Goal: Transaction & Acquisition: Purchase product/service

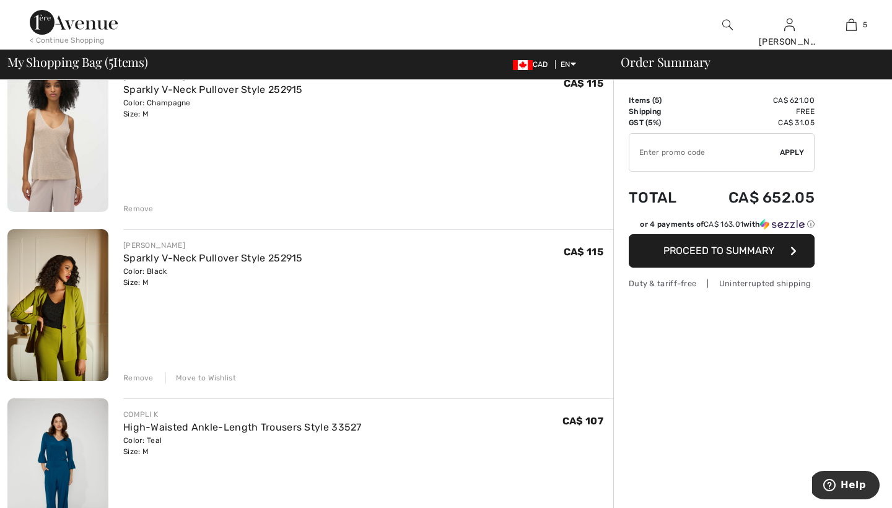
scroll to position [131, 0]
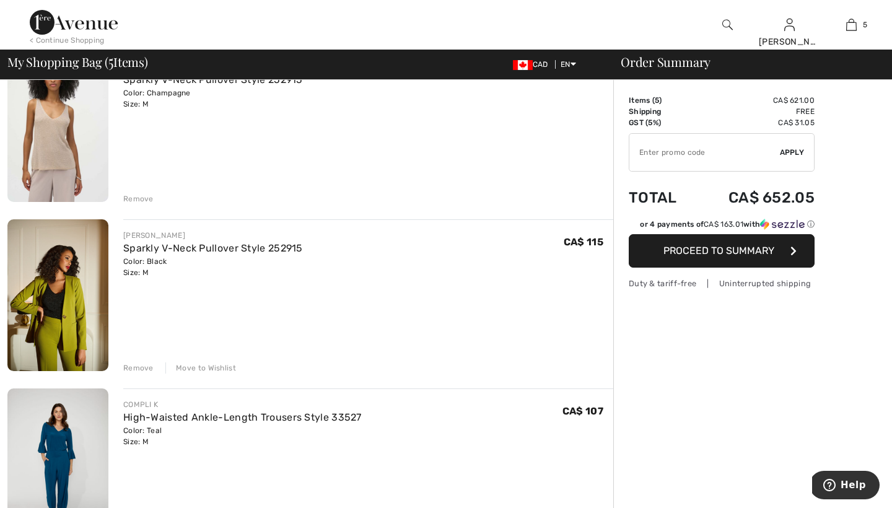
click at [144, 366] on div "Remove" at bounding box center [138, 367] width 30 height 11
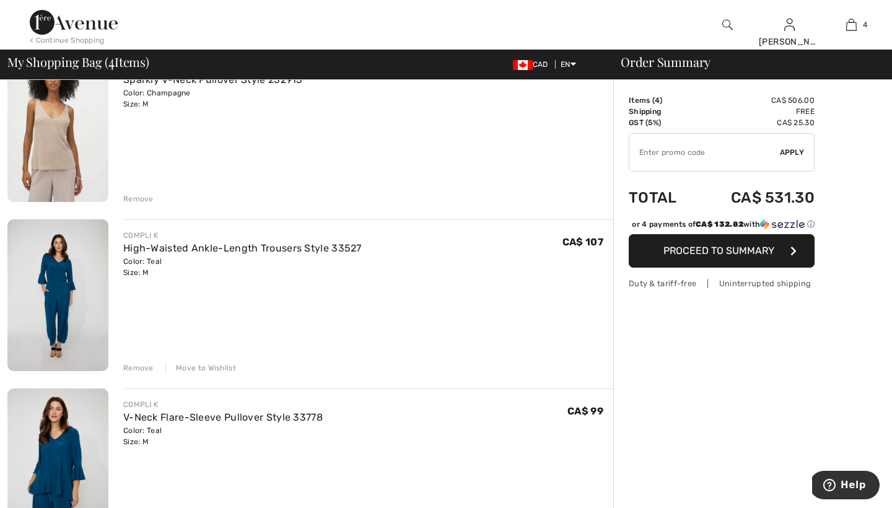
click at [144, 366] on div "Remove" at bounding box center [138, 367] width 30 height 11
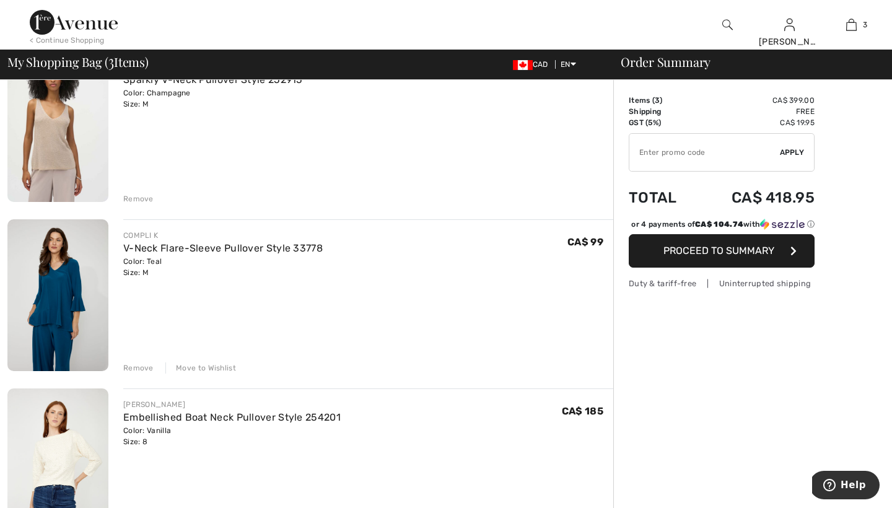
click at [144, 366] on div "Remove" at bounding box center [138, 367] width 30 height 11
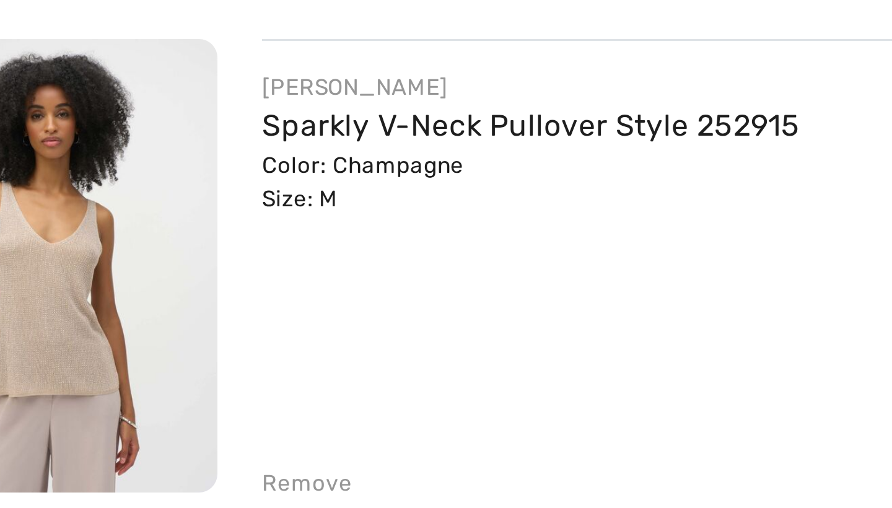
scroll to position [30, 0]
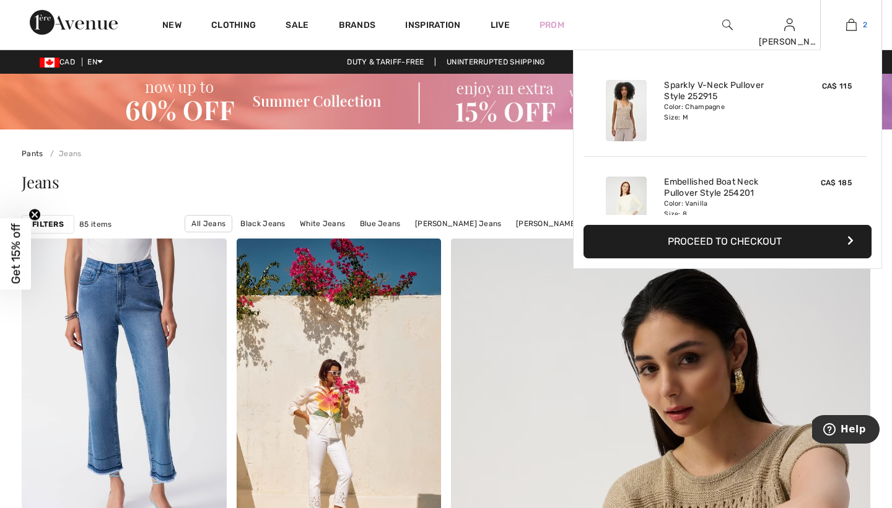
click at [856, 22] on img at bounding box center [851, 24] width 11 height 15
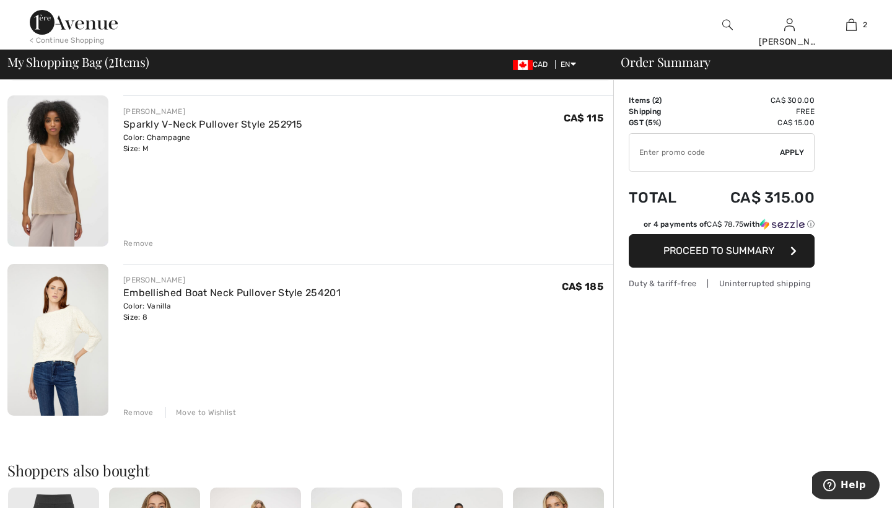
scroll to position [68, 0]
